Goal: Task Accomplishment & Management: Complete application form

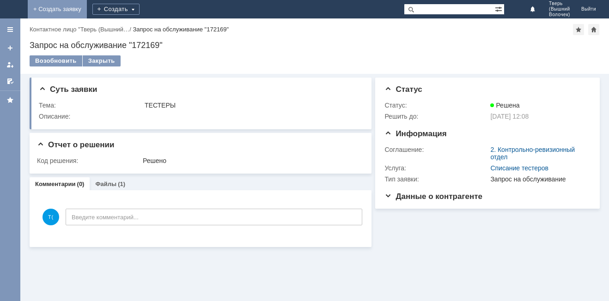
click at [87, 9] on link "+ Создать заявку" at bounding box center [57, 9] width 59 height 18
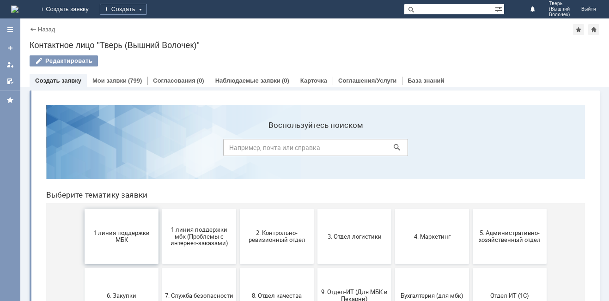
click at [124, 235] on span "1 линия поддержки МБК" at bounding box center [121, 237] width 68 height 14
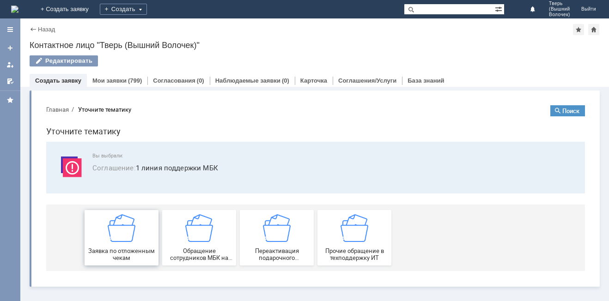
click at [126, 233] on img at bounding box center [122, 229] width 28 height 28
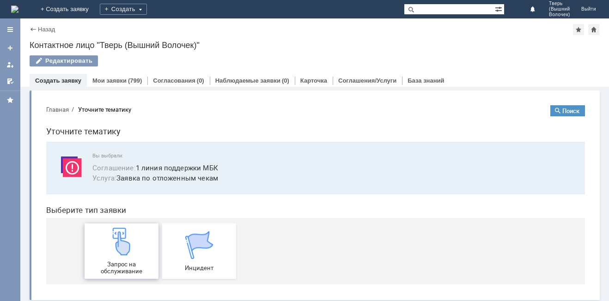
click at [126, 235] on img at bounding box center [122, 242] width 28 height 28
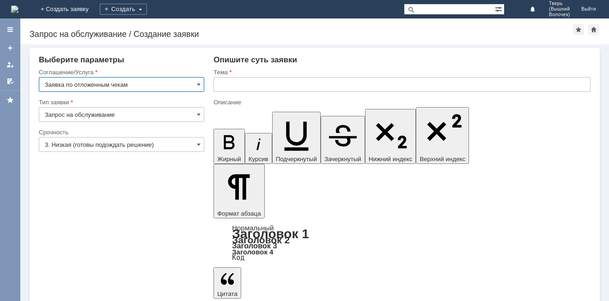
click at [239, 80] on input "text" at bounding box center [402, 84] width 377 height 15
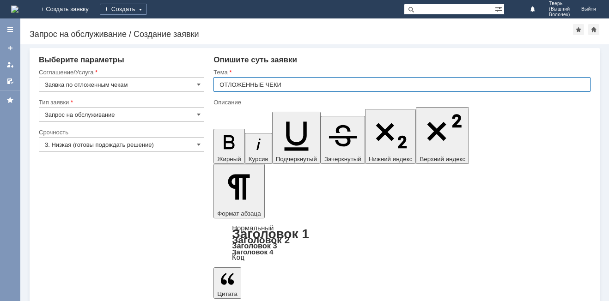
type input "ОТЛОЖЕННЫЕ ЧЕКИ"
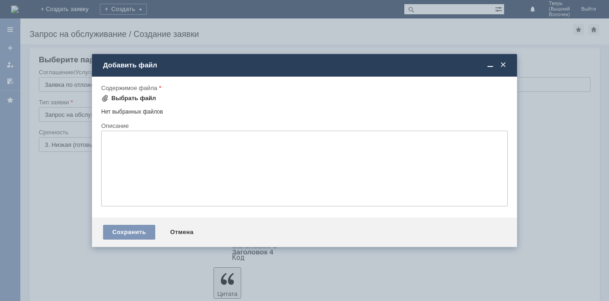
click at [125, 95] on div "Выбрать файл" at bounding box center [133, 98] width 45 height 7
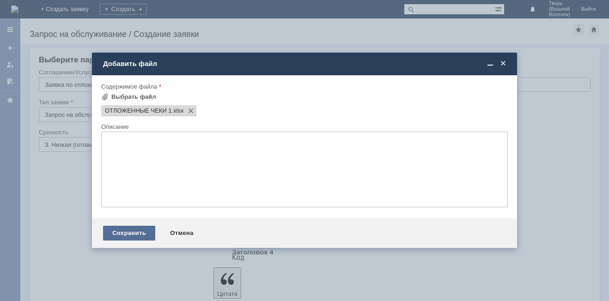
click at [119, 232] on div "Сохранить" at bounding box center [129, 233] width 52 height 15
